Goal: Information Seeking & Learning: Learn about a topic

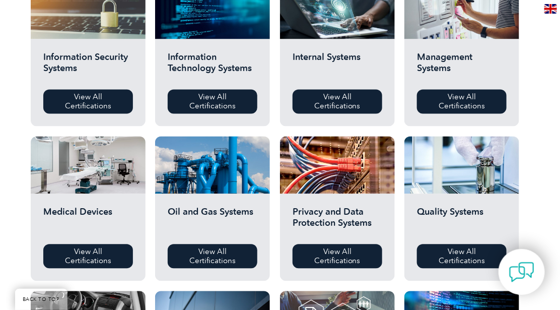
scroll to position [567, 0]
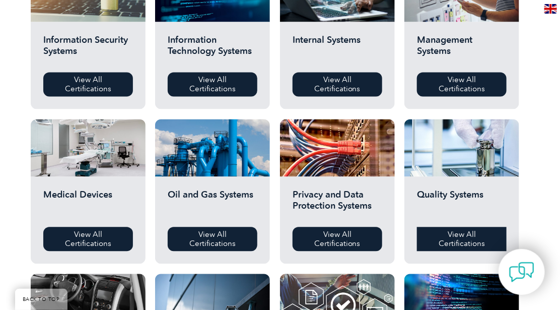
click at [458, 235] on link "View All Certifications" at bounding box center [462, 239] width 90 height 24
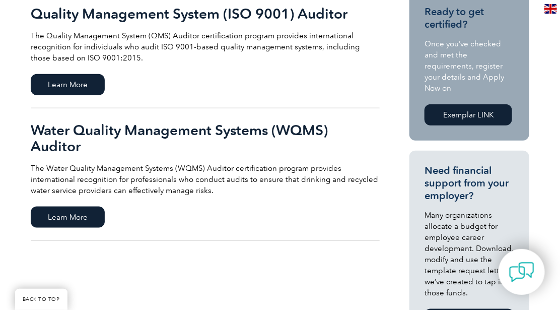
scroll to position [251, 0]
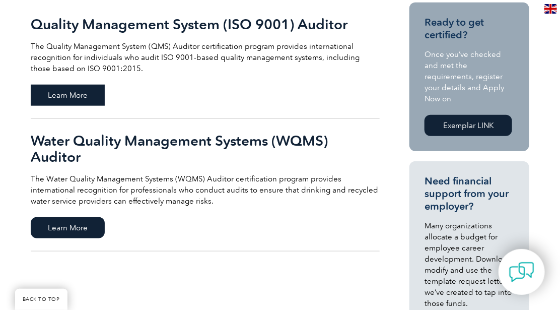
click at [73, 94] on span "Learn More" at bounding box center [68, 95] width 74 height 21
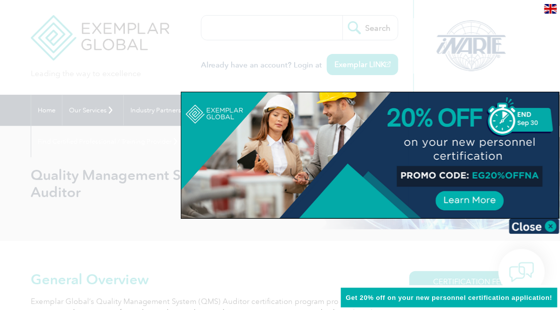
click at [255, 263] on div at bounding box center [280, 155] width 560 height 310
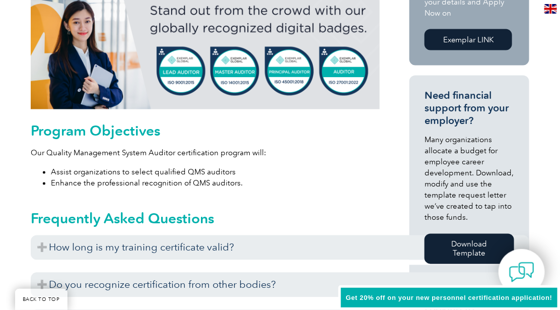
scroll to position [503, 0]
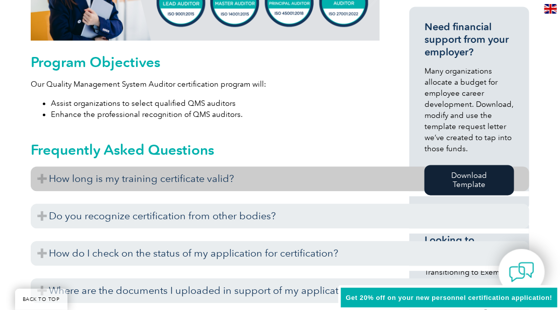
click at [176, 177] on h3 "How long is my training certificate valid?" at bounding box center [280, 179] width 499 height 25
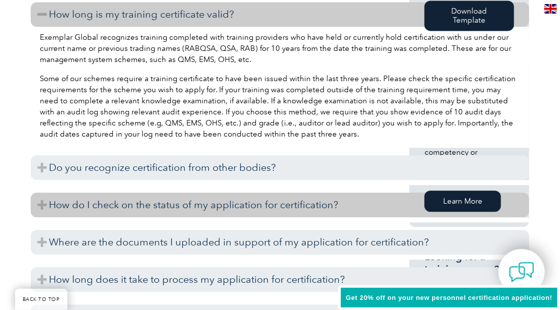
scroll to position [693, 0]
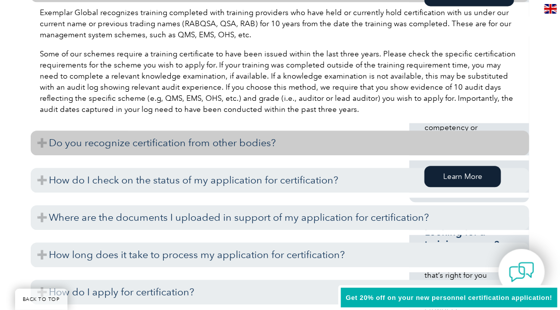
click at [198, 148] on h3 "Do you recognize certification from other bodies?" at bounding box center [280, 143] width 499 height 25
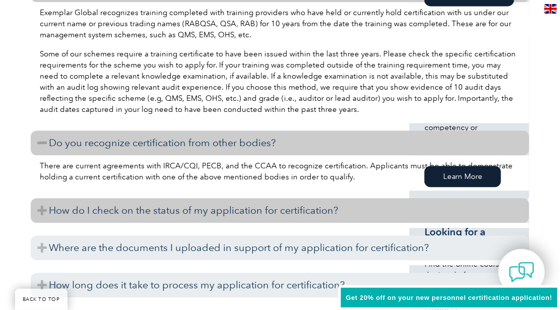
click at [194, 210] on h3 "How do I check on the status of my application for certification?" at bounding box center [280, 210] width 499 height 25
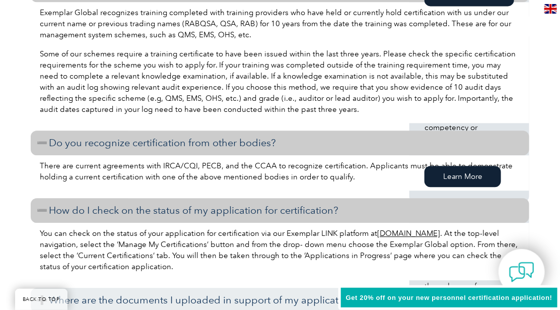
scroll to position [818, 0]
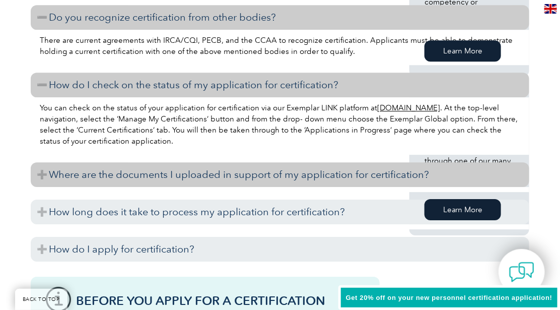
click at [206, 172] on h3 "Where are the documents I uploaded in support of my application for certificati…" at bounding box center [280, 174] width 499 height 25
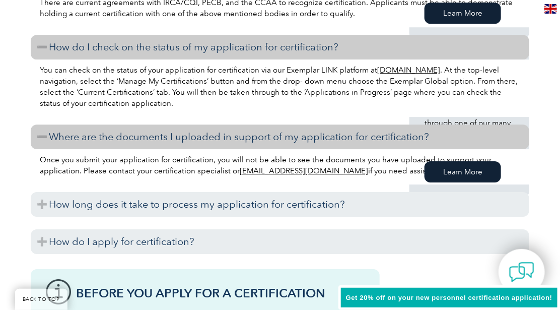
scroll to position [881, 0]
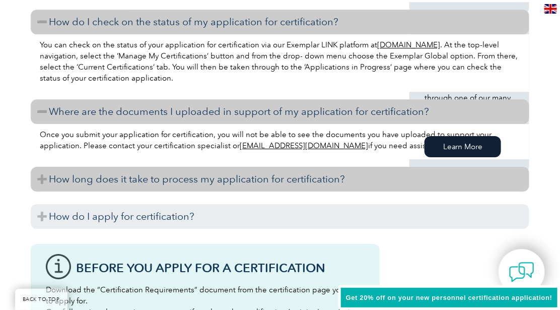
click at [197, 179] on h3 "How long does it take to process my application for certification?" at bounding box center [280, 179] width 499 height 25
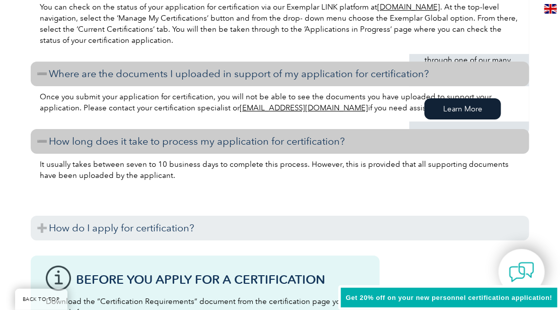
scroll to position [944, 0]
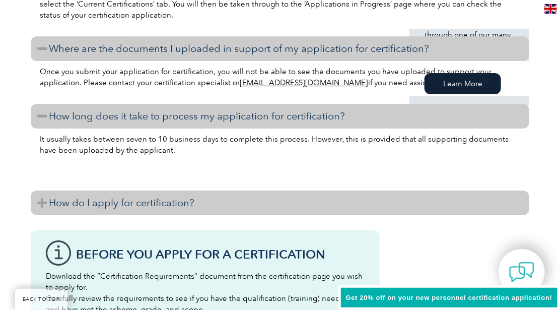
click at [173, 205] on h3 "How do I apply for certification?" at bounding box center [280, 202] width 499 height 25
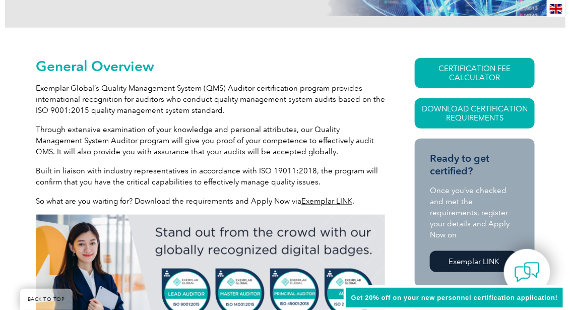
scroll to position [189, 0]
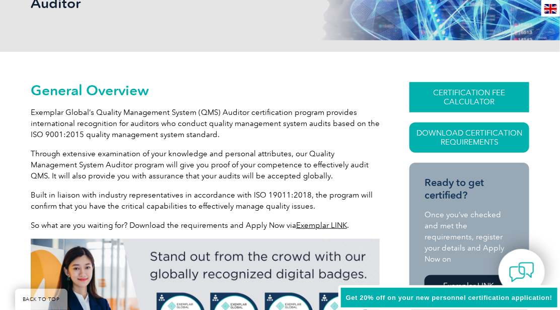
click at [483, 93] on link "CERTIFICATION FEE CALCULATOR" at bounding box center [470, 97] width 120 height 30
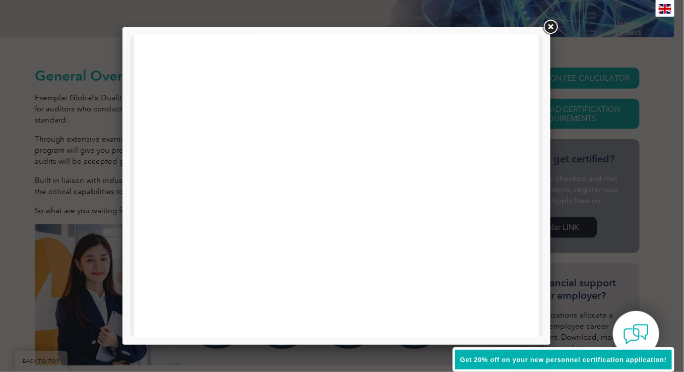
click at [550, 27] on link at bounding box center [550, 27] width 18 height 18
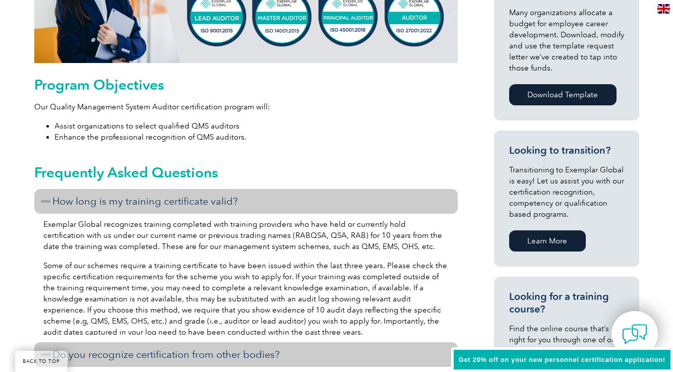
scroll to position [643, 0]
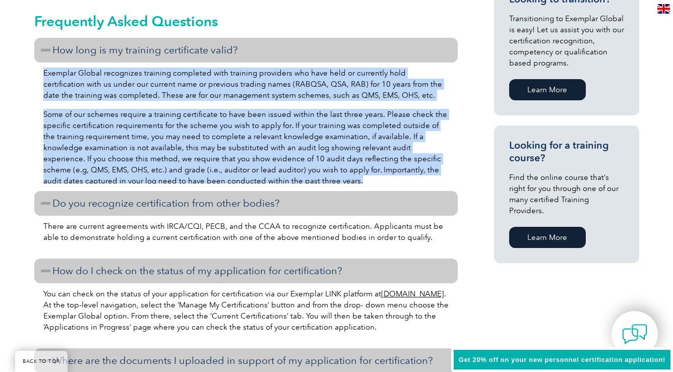
drag, startPoint x: 44, startPoint y: 73, endPoint x: 341, endPoint y: 178, distance: 315.6
click at [341, 178] on div "Exemplar Global recognizes training completed with training providers who have …" at bounding box center [245, 122] width 423 height 121
copy div "Exemplar Global recognizes training completed with training providers who have …"
click at [310, 181] on p "Some of our schemes require a training certificate to have been issued within t…" at bounding box center [245, 148] width 405 height 78
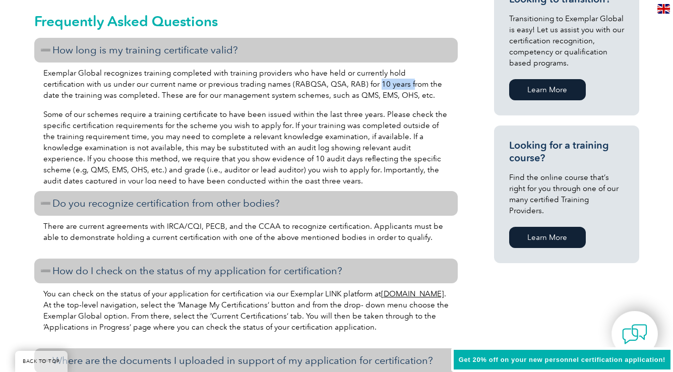
drag, startPoint x: 332, startPoint y: 88, endPoint x: 364, endPoint y: 87, distance: 32.3
click at [364, 87] on p "Exemplar Global recognizes training completed with training providers who have …" at bounding box center [245, 84] width 405 height 33
click at [415, 162] on p "Some of our schemes require a training certificate to have been issued within t…" at bounding box center [245, 148] width 405 height 78
